Goal: Answer question/provide support: Share knowledge or assist other users

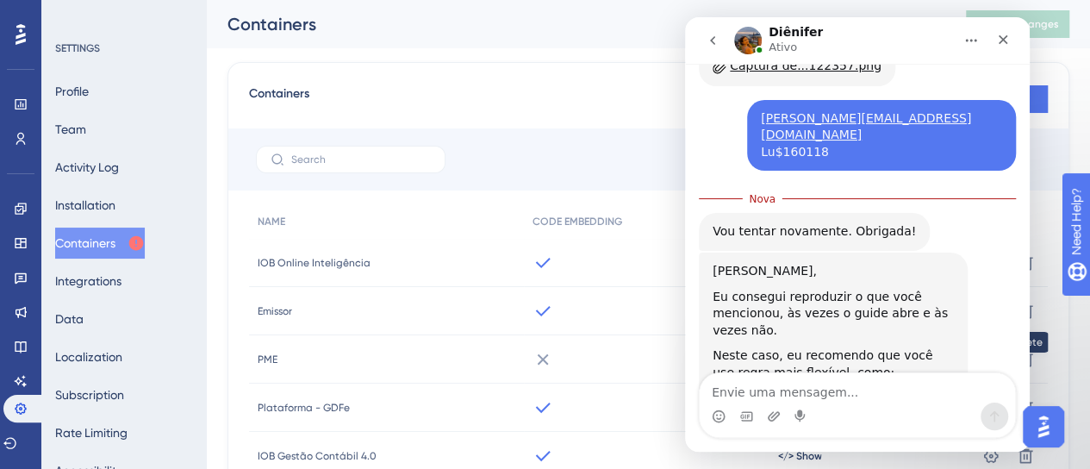
scroll to position [1844, 0]
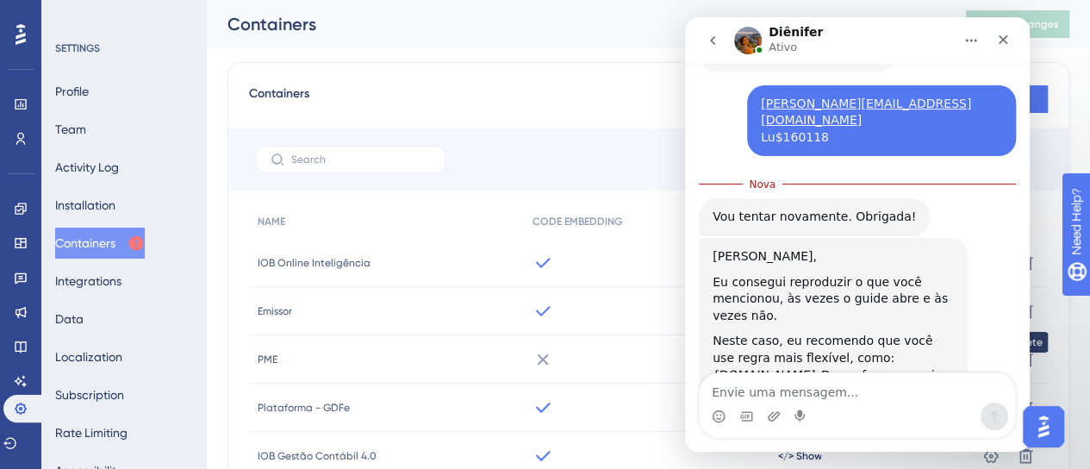
click at [825, 389] on textarea "Envie uma mensagem..." at bounding box center [857, 387] width 315 height 29
type textarea "sem o https: ? vc quer dizer?"
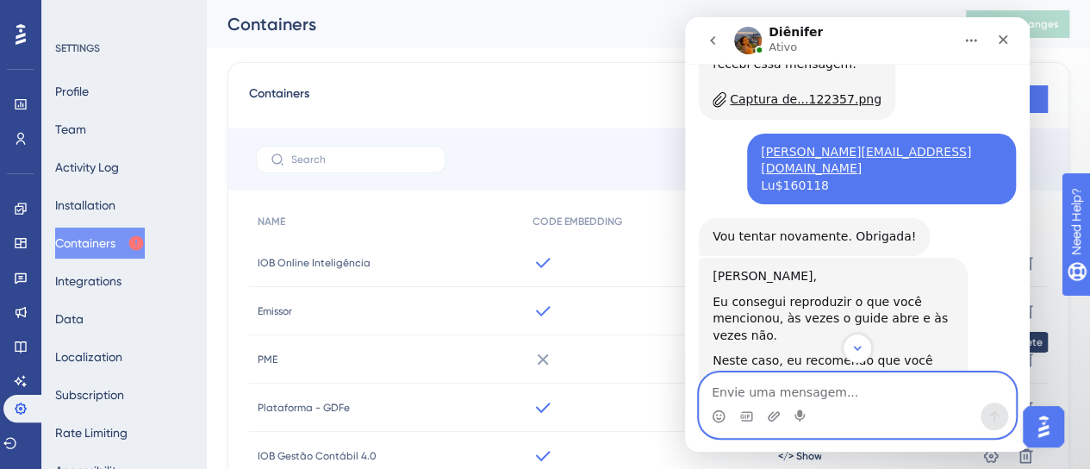
scroll to position [1868, 0]
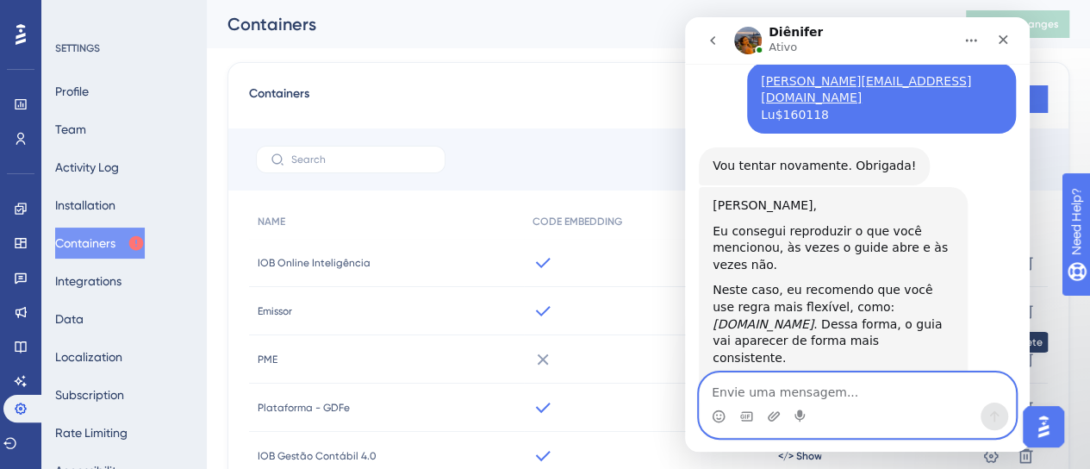
click at [739, 397] on textarea "Envie uma mensagem..." at bounding box center [857, 387] width 315 height 29
click at [883, 390] on textarea "Envie uma mensagem..." at bounding box center [857, 387] width 315 height 29
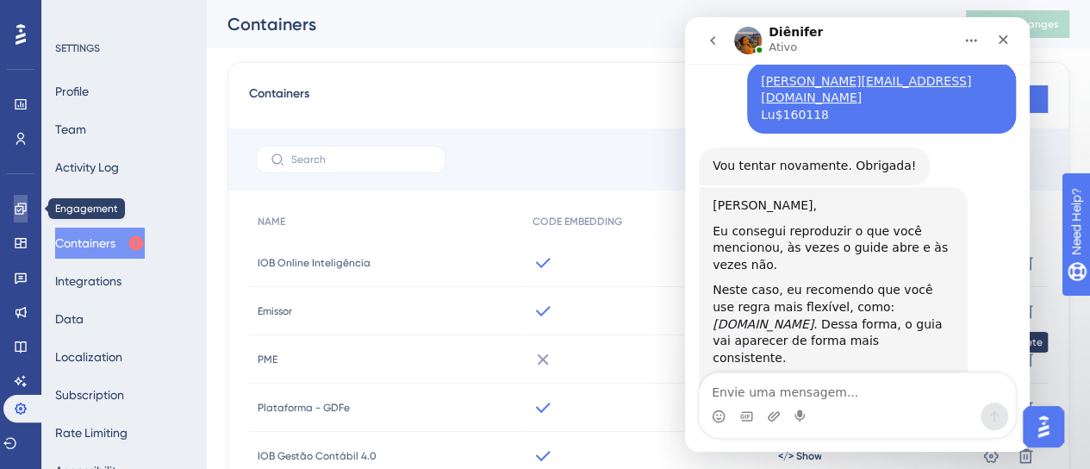
click at [15, 221] on link at bounding box center [21, 209] width 14 height 28
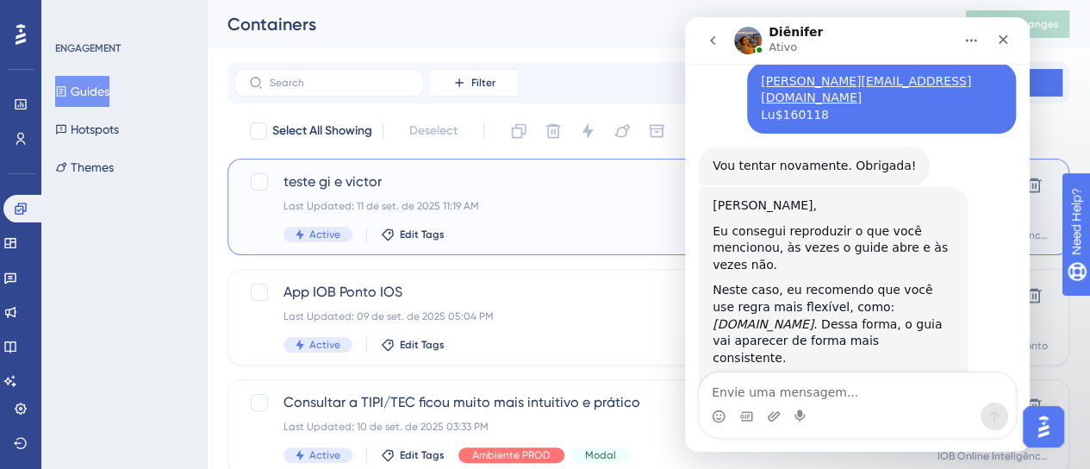
click at [476, 204] on div "Last Updated: 11 de set. de 2025 11:19 AM" at bounding box center [579, 206] width 592 height 14
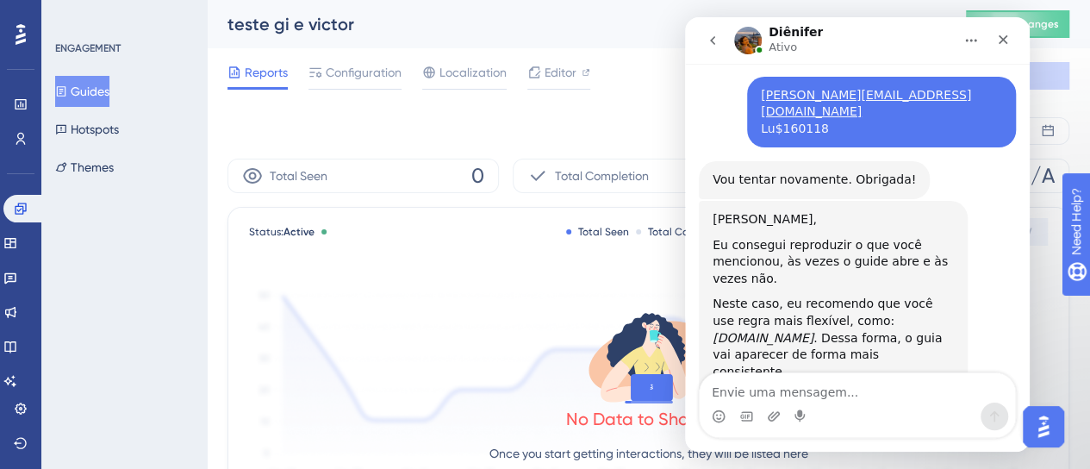
scroll to position [1868, 0]
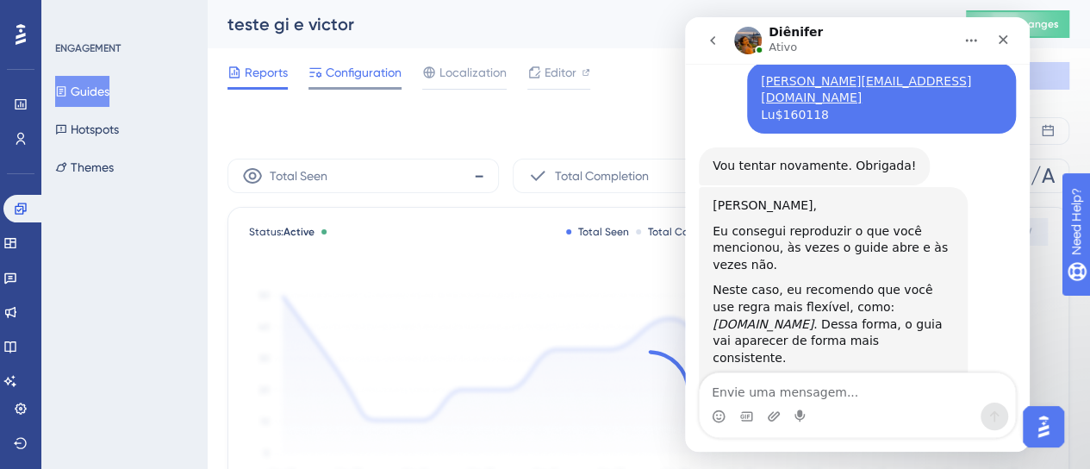
click at [381, 72] on span "Configuration" at bounding box center [364, 72] width 76 height 21
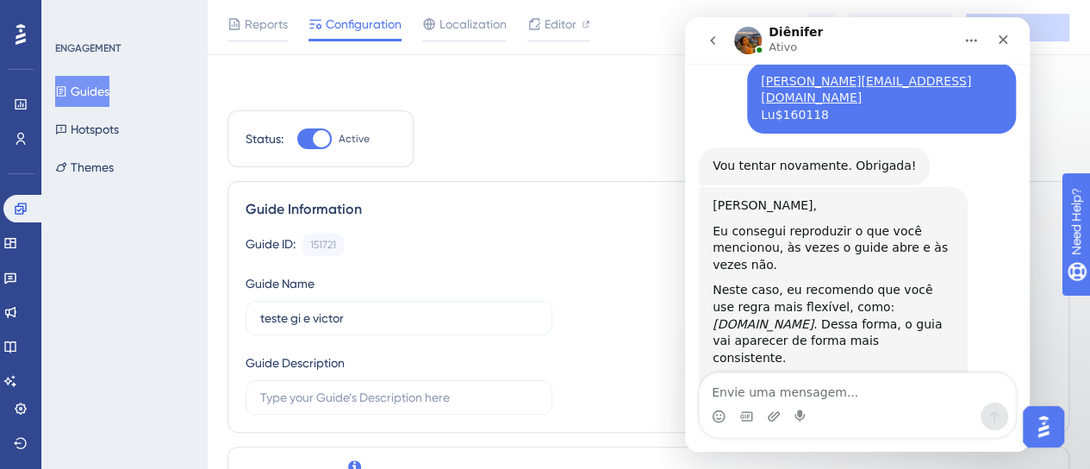
scroll to position [345, 0]
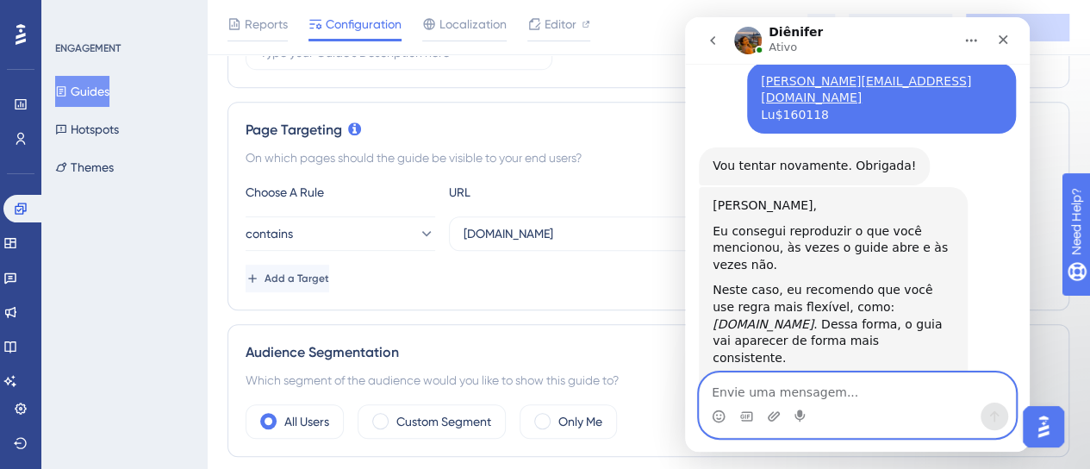
click at [878, 396] on textarea "Envie uma mensagem..." at bounding box center [857, 387] width 315 height 29
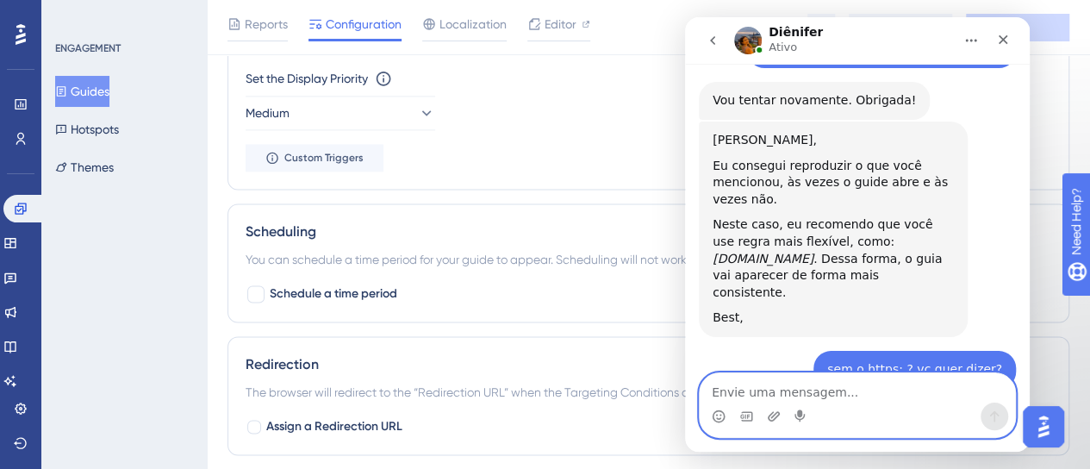
scroll to position [1952, 0]
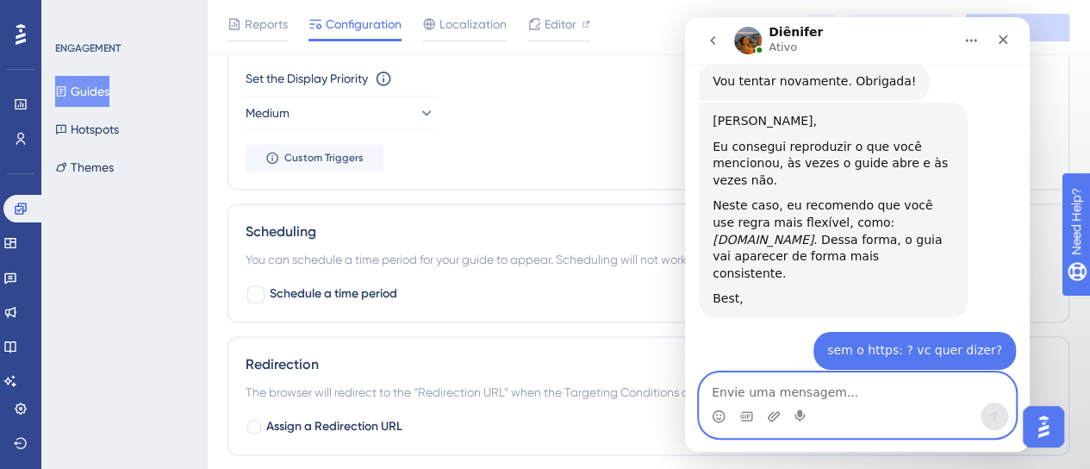
click at [821, 385] on textarea "Envie uma mensagem..." at bounding box center [857, 387] width 315 height 29
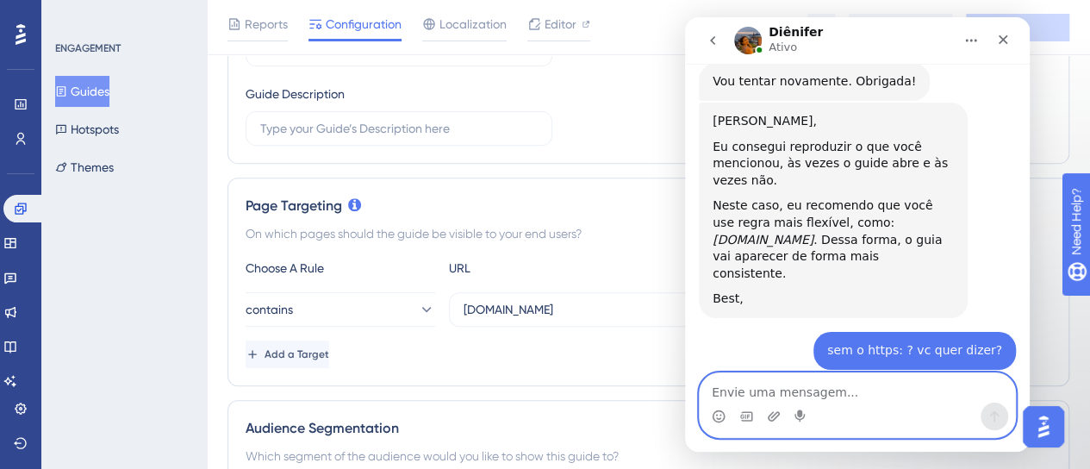
scroll to position [258, 0]
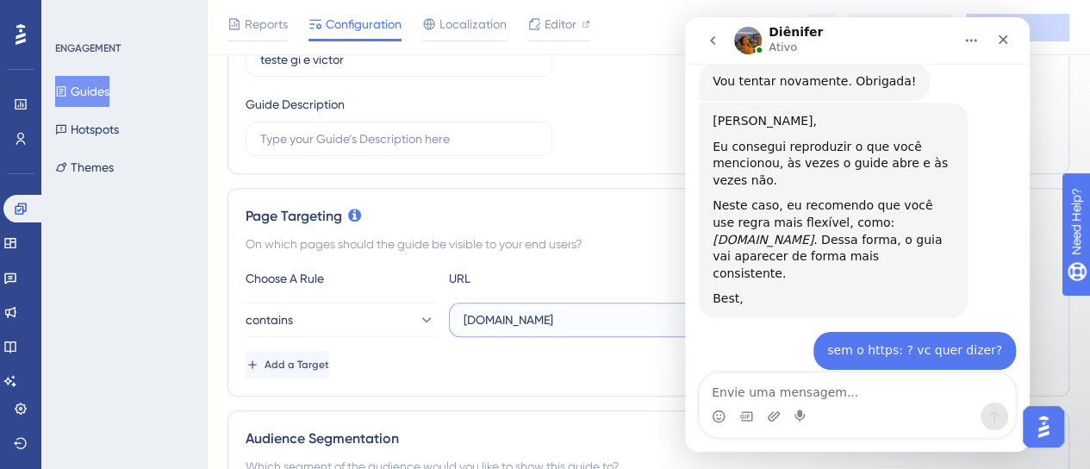
click at [482, 318] on input "[DOMAIN_NAME]" at bounding box center [601, 319] width 277 height 19
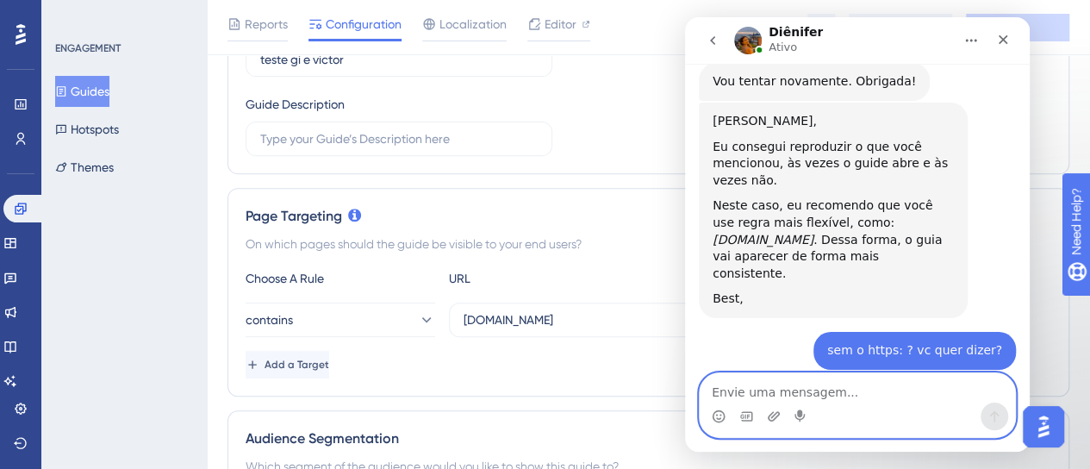
click at [888, 393] on textarea "Envie uma mensagem..." at bounding box center [857, 387] width 315 height 29
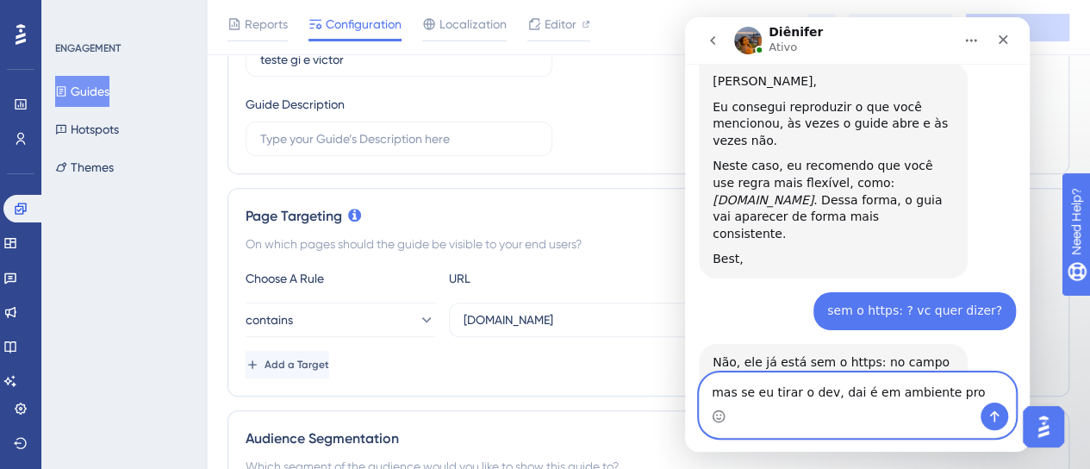
type textarea "mas se eu tirar o dev, dai é em ambiente prod"
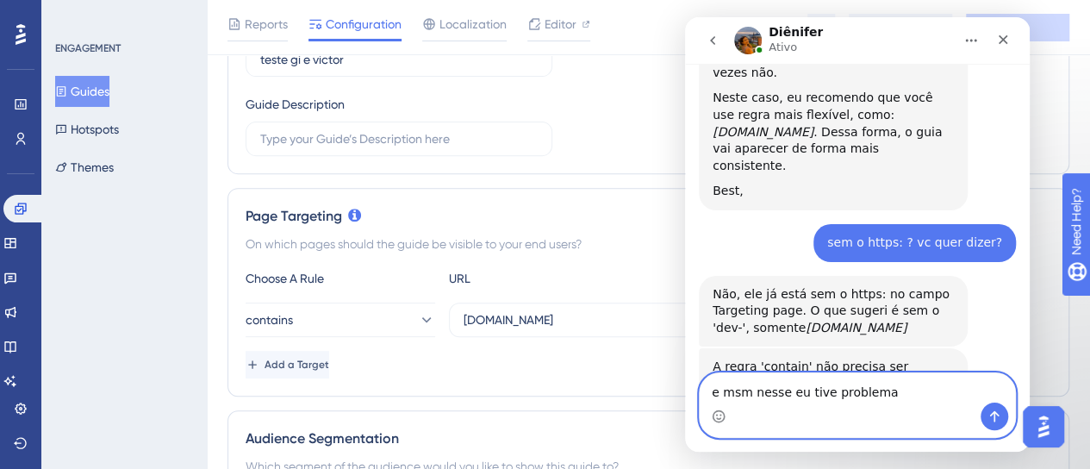
type textarea "e msm nesse eu tive problemas"
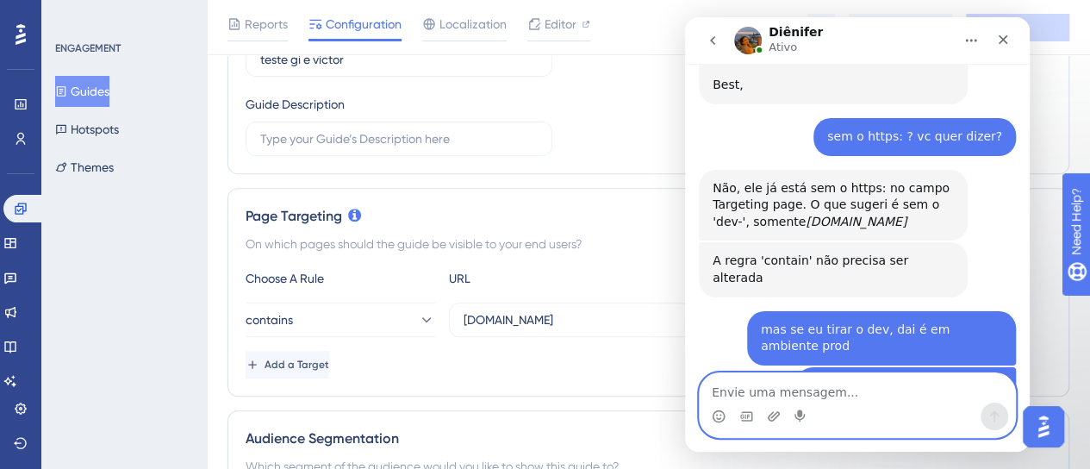
scroll to position [2226, 0]
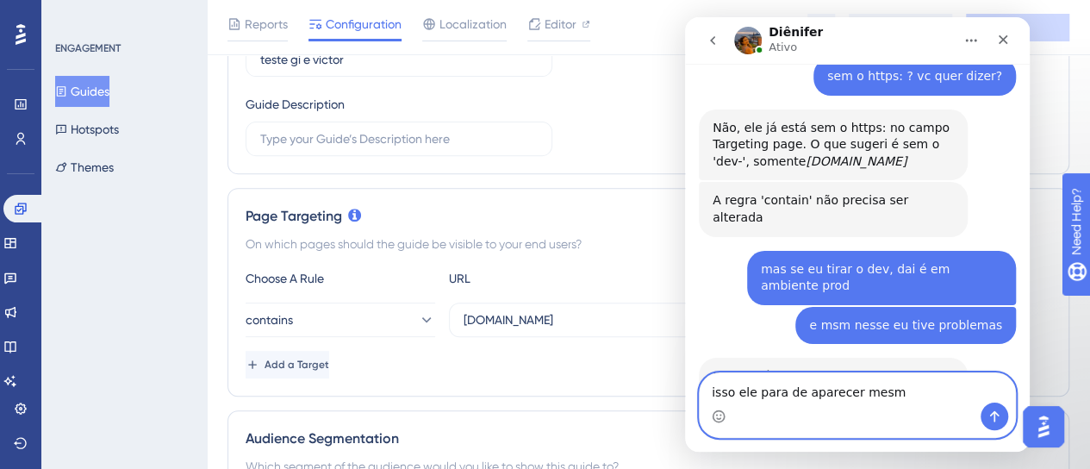
type textarea "isso ele para de aparecer mesmo"
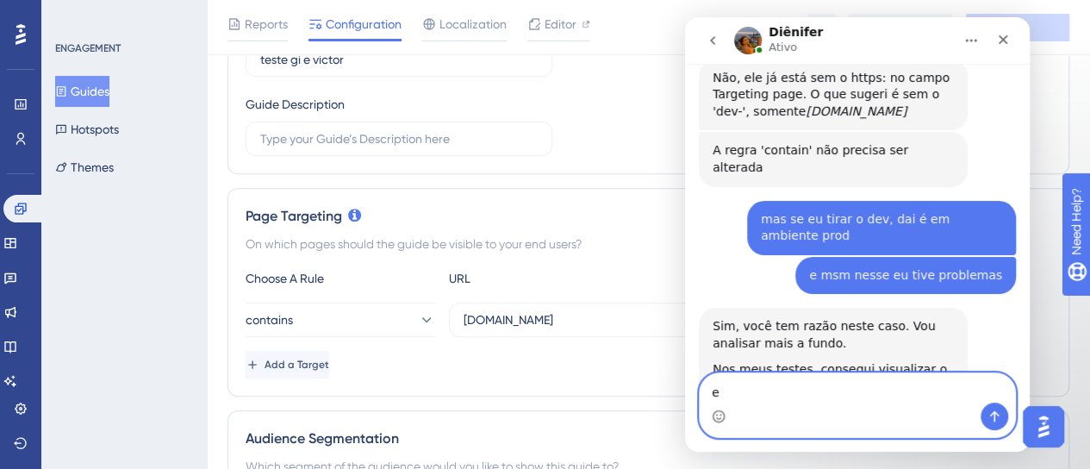
scroll to position [2278, 0]
drag, startPoint x: 819, startPoint y: 396, endPoint x: 821, endPoint y: 385, distance: 11.3
click at [818, 396] on textarea "e eu" at bounding box center [857, 387] width 315 height 29
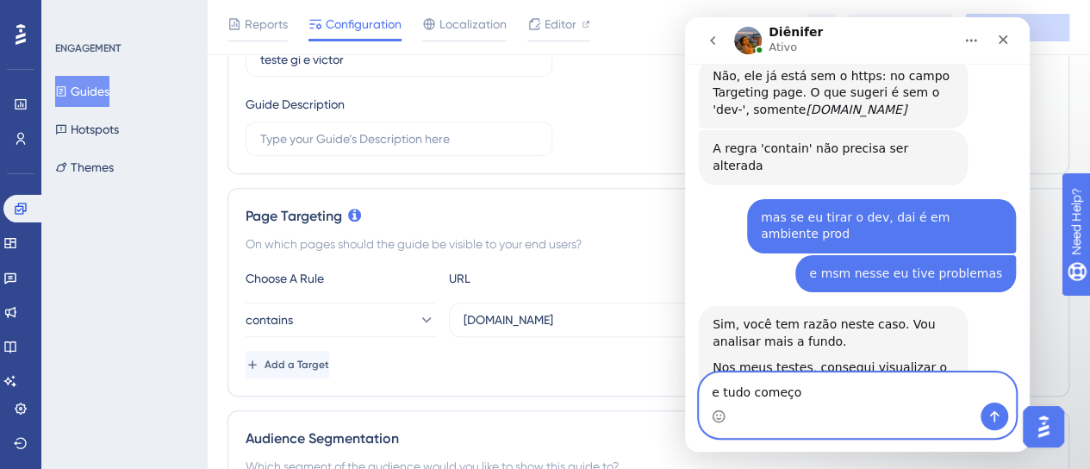
type textarea "e tudo começou"
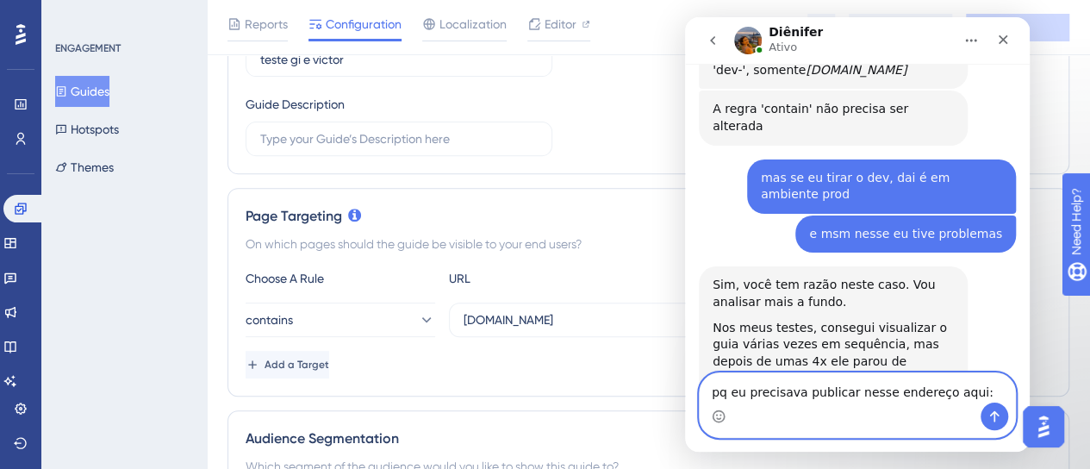
type textarea "pq eu precisava publicar nesse endereço aqui:"
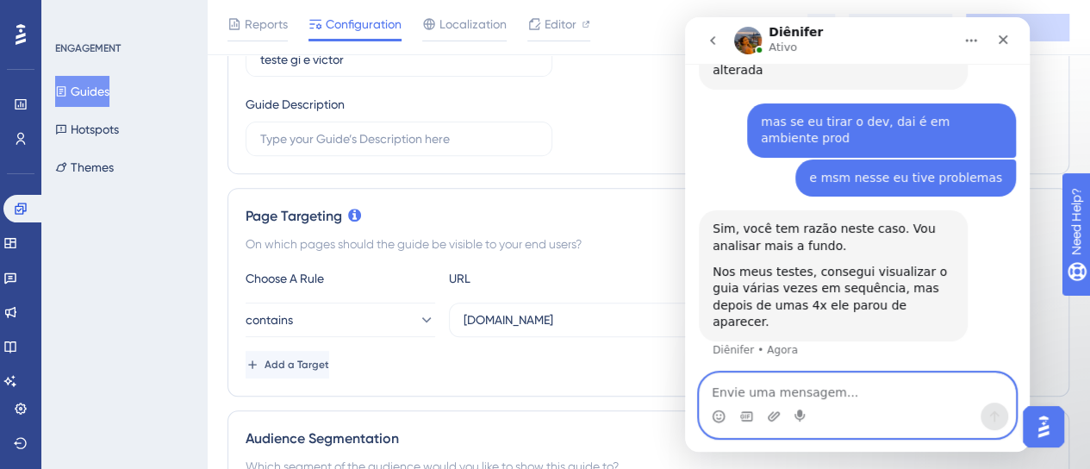
paste textarea "[URL][DOMAIN_NAME]"
type textarea "[URL][DOMAIN_NAME]"
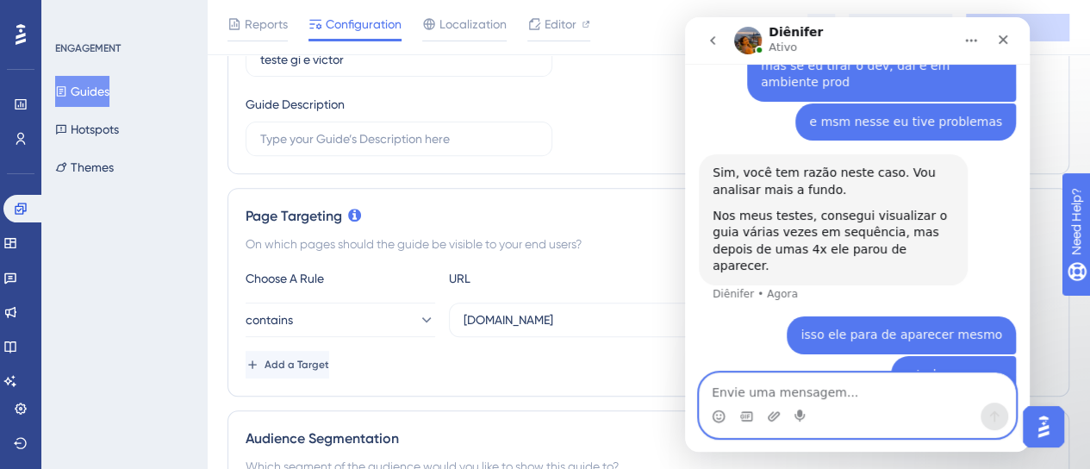
scroll to position [2429, 0]
type textarea "e nesse eu não consegui mesmo"
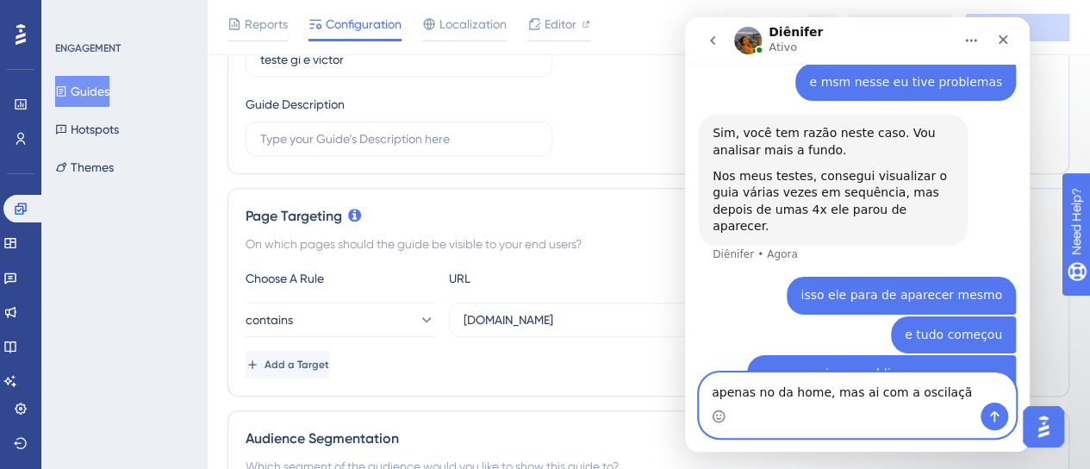
type textarea "apenas no da home, mas ai com a oscilação"
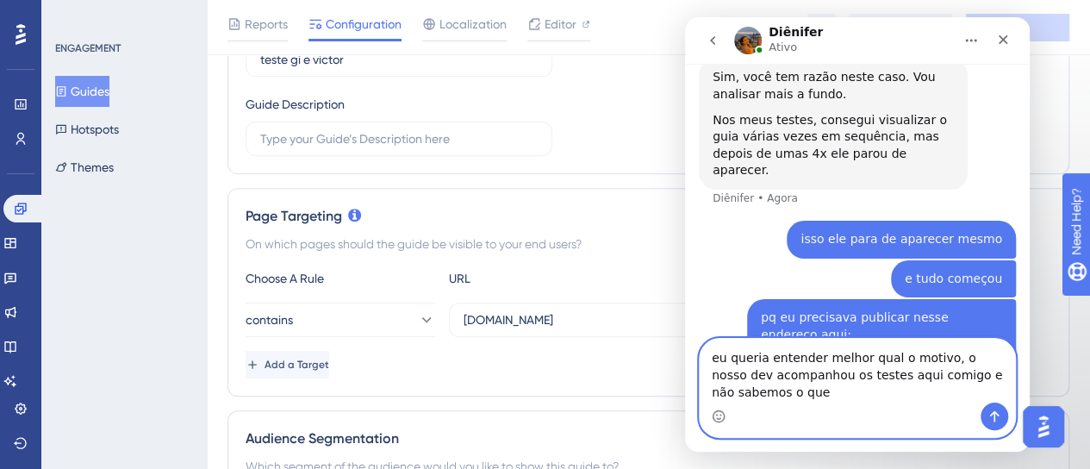
scroll to position [2542, 0]
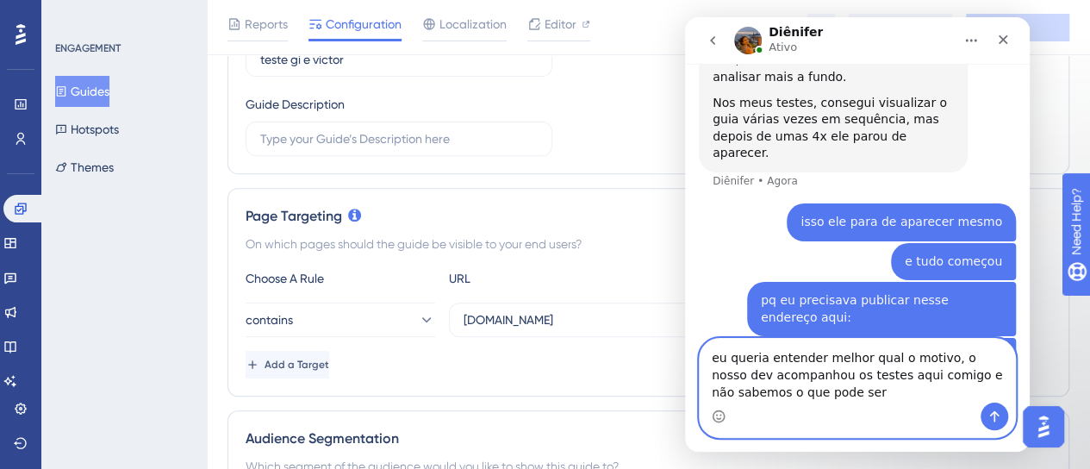
type textarea "eu queria entender melhor qual o motivo, o nosso dev acompanhou os testes aqui …"
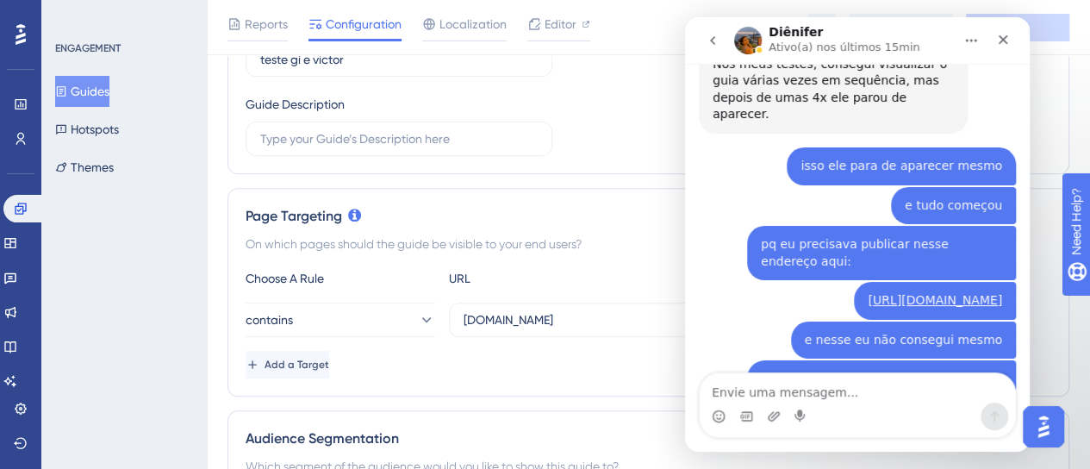
scroll to position [2675, 0]
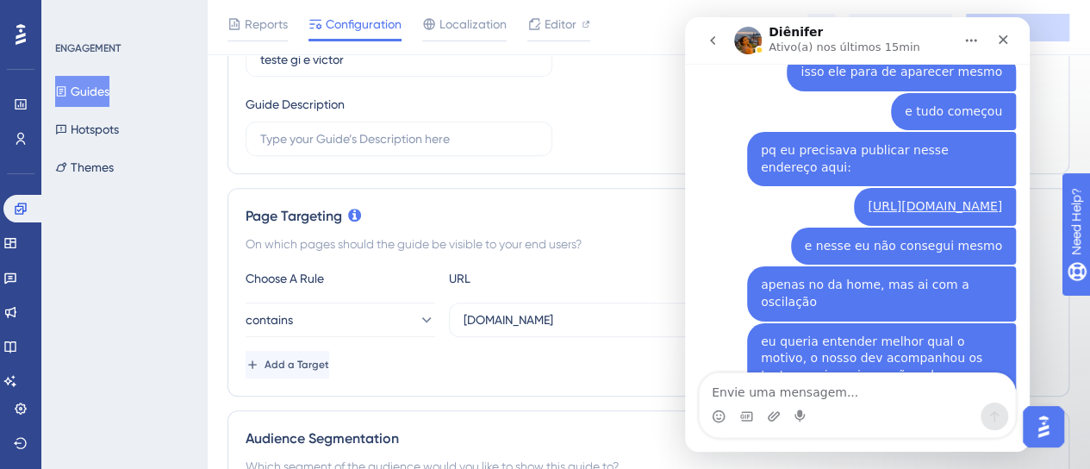
click at [817, 404] on div "Messenger da Intercom" at bounding box center [857, 416] width 315 height 28
click at [792, 400] on textarea "Envie uma mensagem..." at bounding box center [857, 387] width 315 height 29
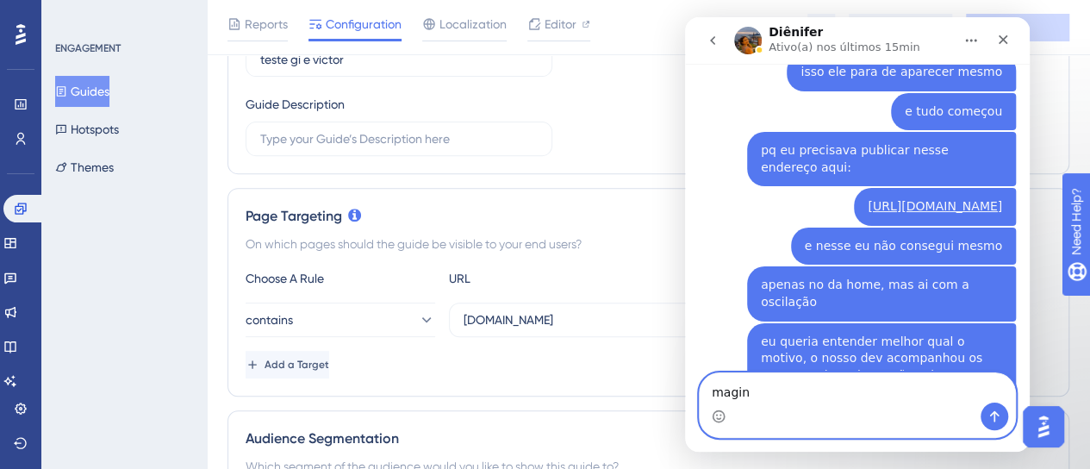
type textarea "magina"
type textarea "por nada"
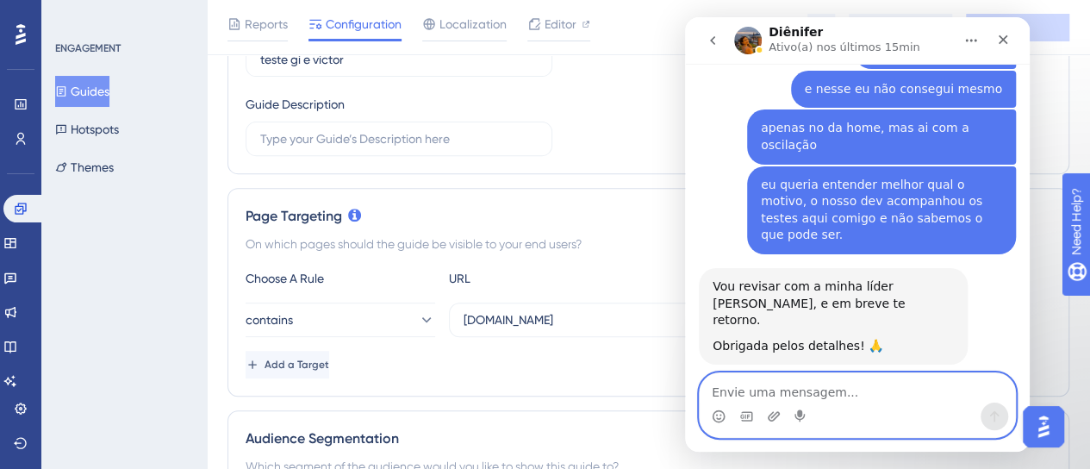
scroll to position [2893, 0]
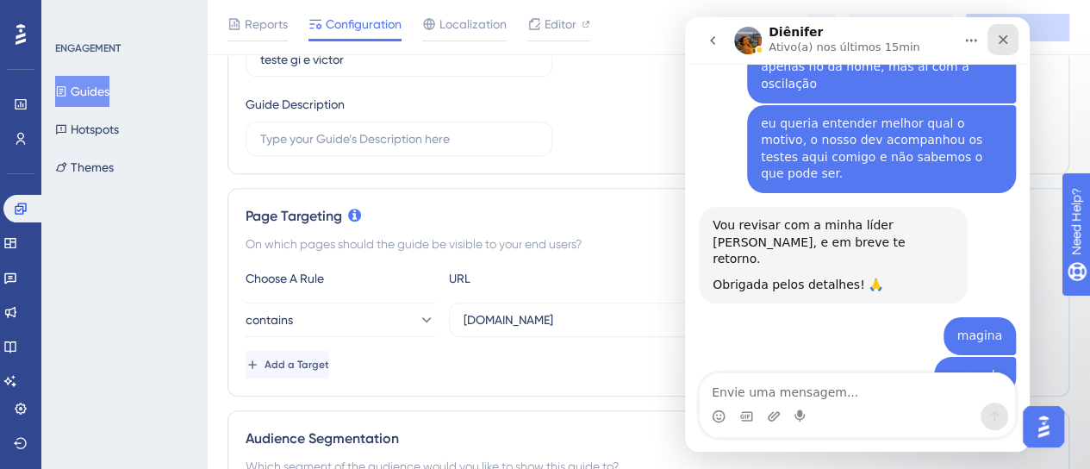
click at [995, 47] on div "Fechar" at bounding box center [1002, 39] width 31 height 31
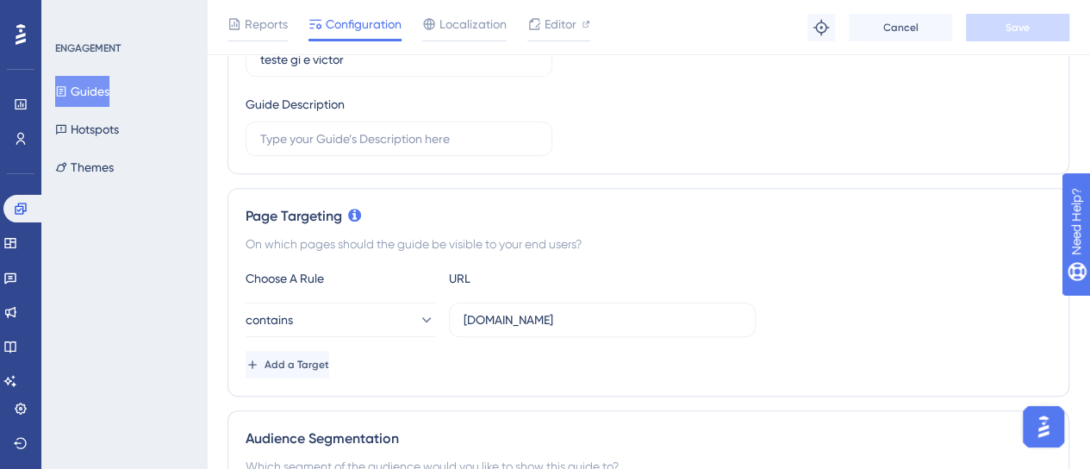
click at [743, 140] on div "Guide ID: 151721 Copy Guide Name teste gi e victor Guide Description" at bounding box center [648, 65] width 805 height 181
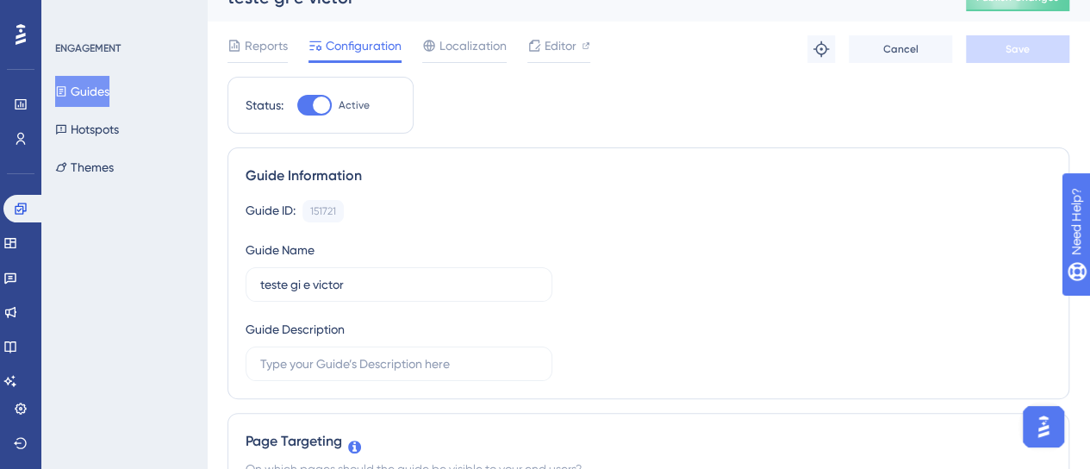
scroll to position [0, 0]
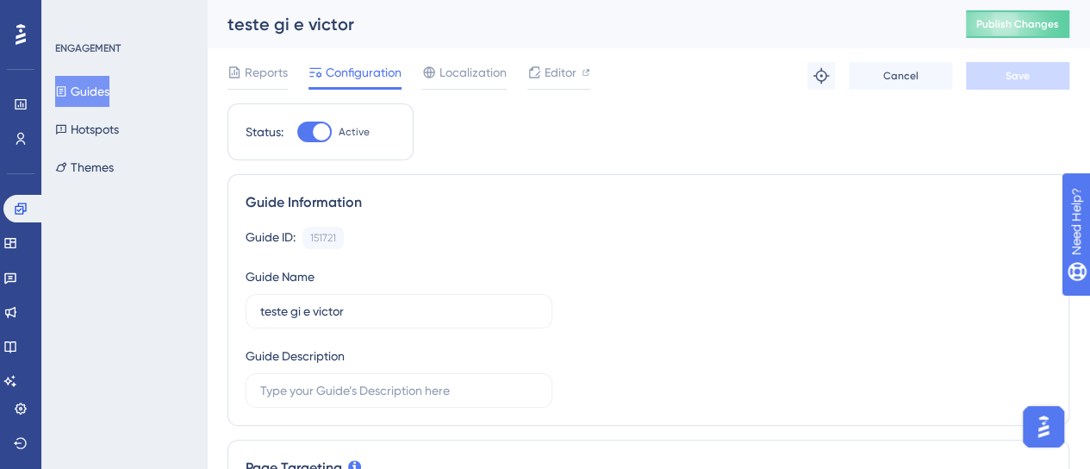
click at [86, 145] on div "Guides Hotspots Themes" at bounding box center [125, 129] width 140 height 107
click at [86, 132] on button "Hotspots" at bounding box center [87, 129] width 64 height 31
